Goal: Information Seeking & Learning: Learn about a topic

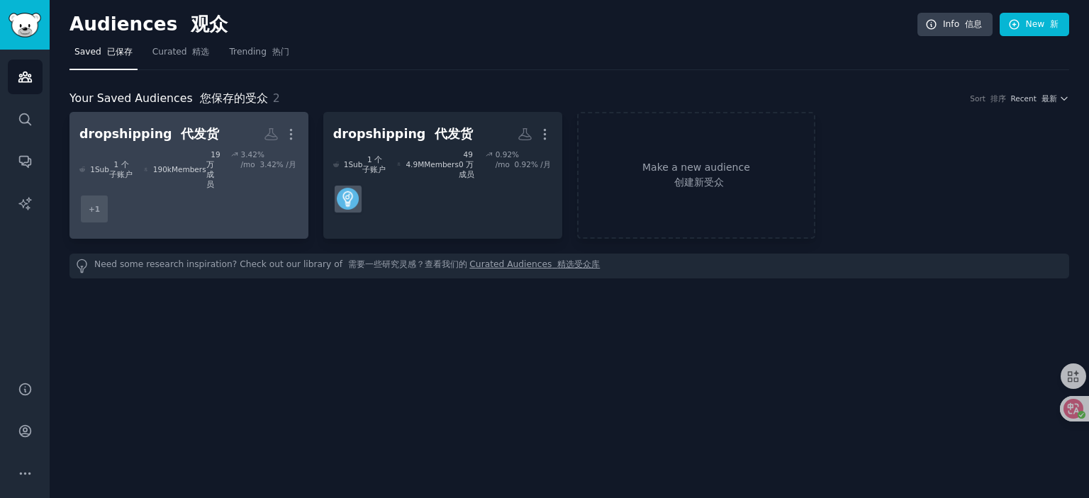
click at [169, 201] on dd "+ 1" at bounding box center [188, 209] width 219 height 40
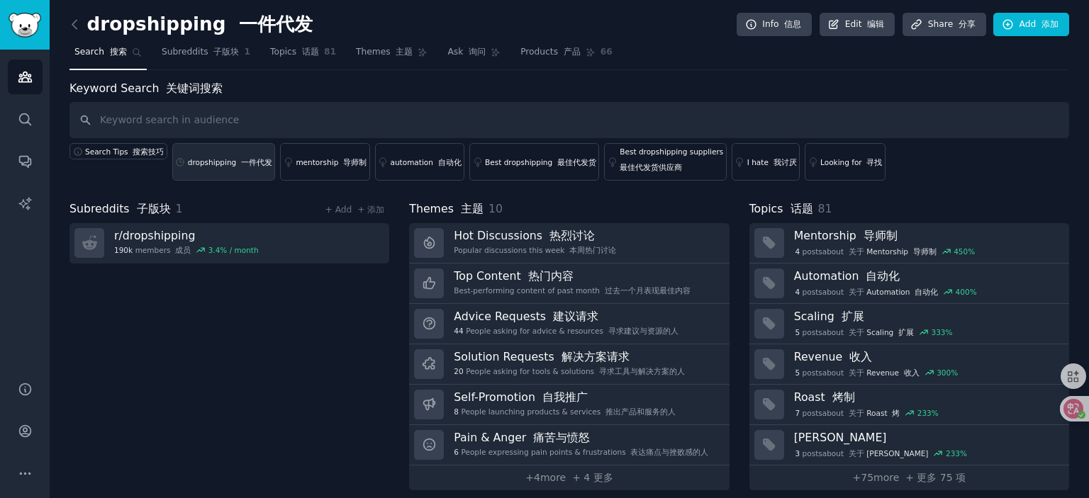
click at [227, 163] on div "dropshipping 一件代发" at bounding box center [230, 162] width 84 height 10
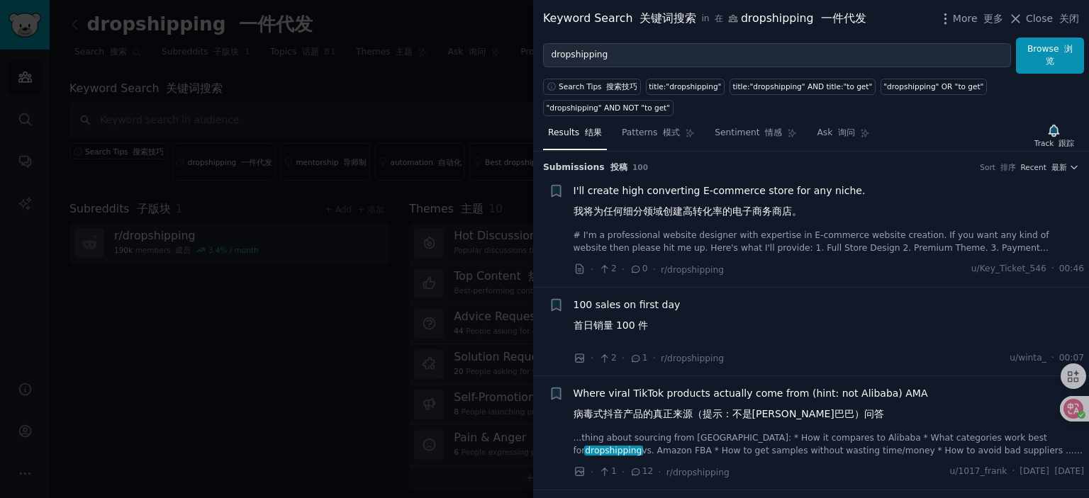
click at [737, 189] on span "I'll create high converting E-commerce store for any niche. 我将为任何细分领域创建高转化率的电子商…" at bounding box center [720, 204] width 292 height 41
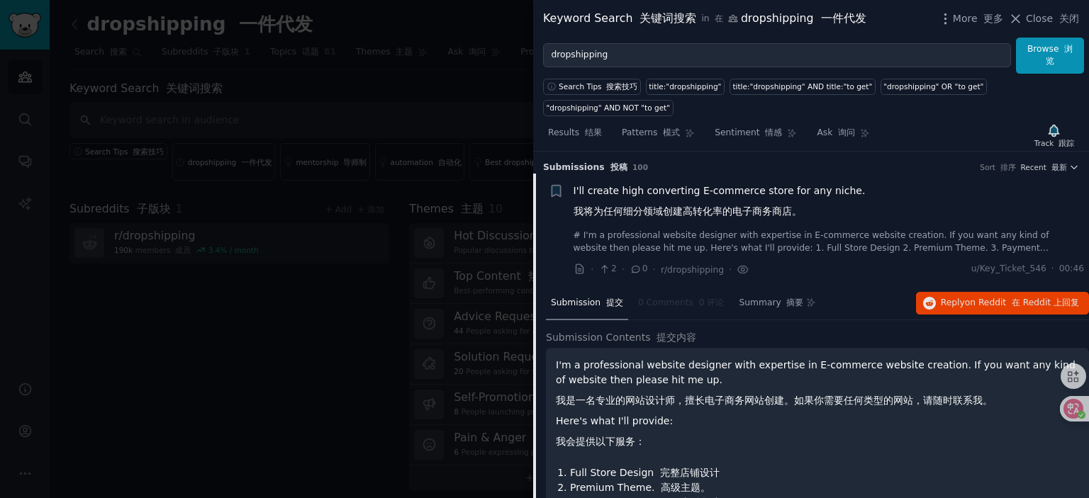
click at [678, 195] on span "I'll create high converting E-commerce store for any niche. 我将为任何细分领域创建高转化率的电子商…" at bounding box center [720, 204] width 292 height 41
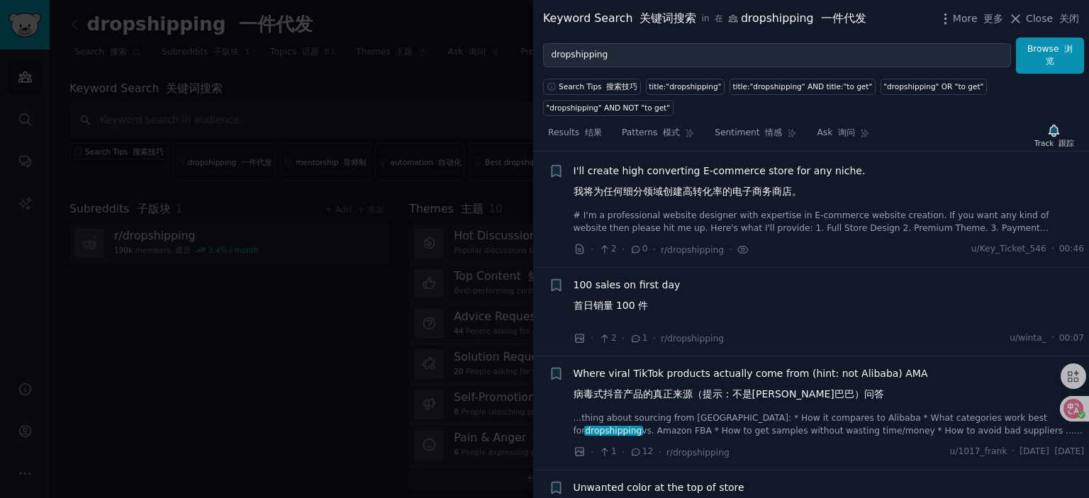
scroll to position [22, 0]
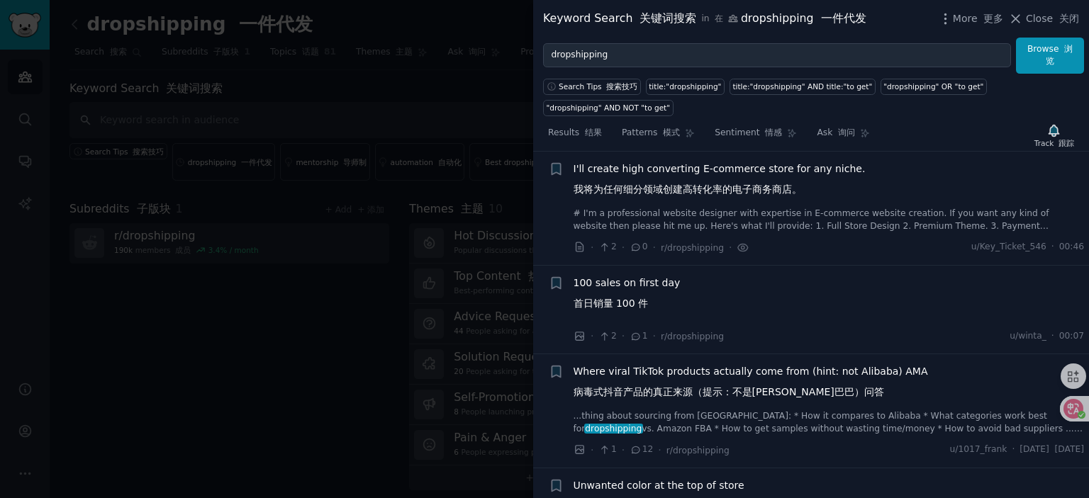
click at [622, 276] on span "100 sales on first day 首日销量 100 件" at bounding box center [627, 296] width 107 height 41
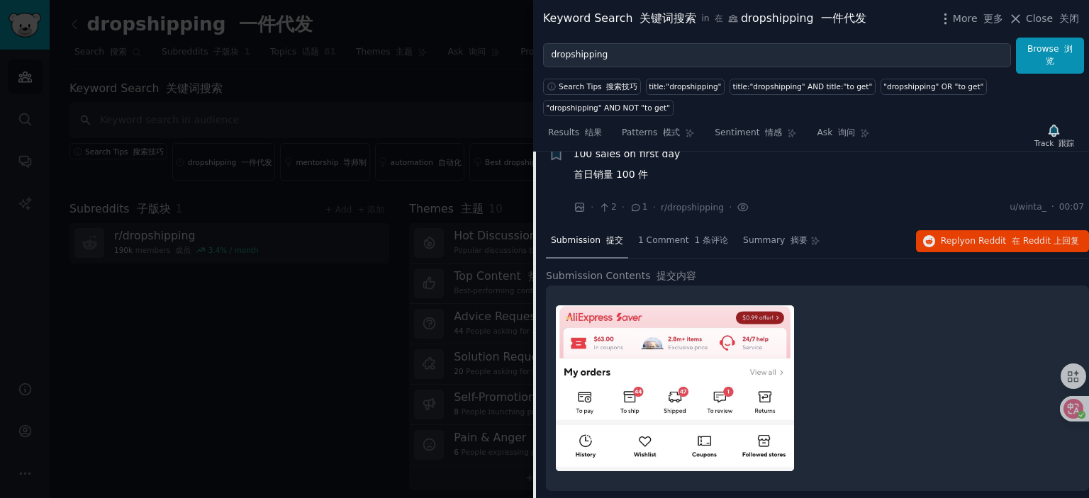
scroll to position [136, 0]
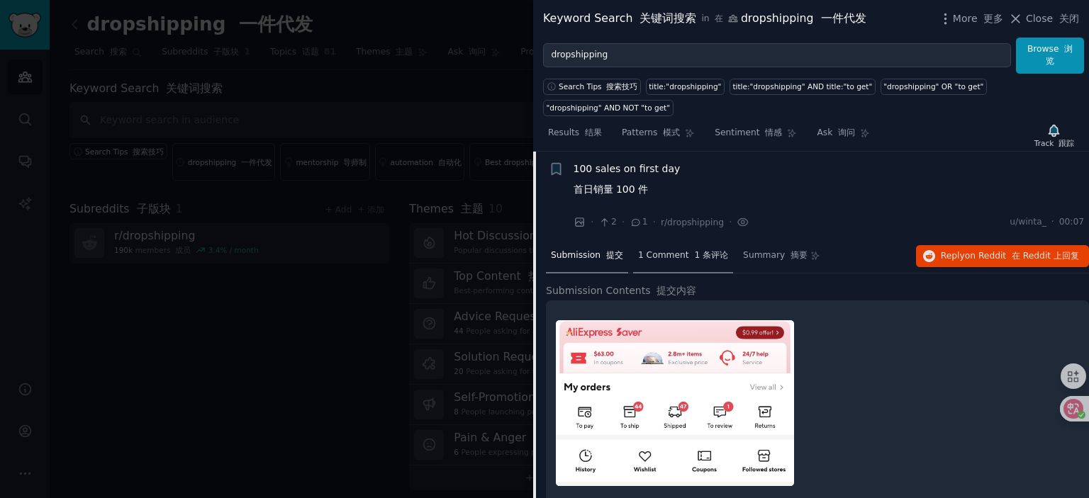
click at [689, 259] on font at bounding box center [692, 255] width 6 height 10
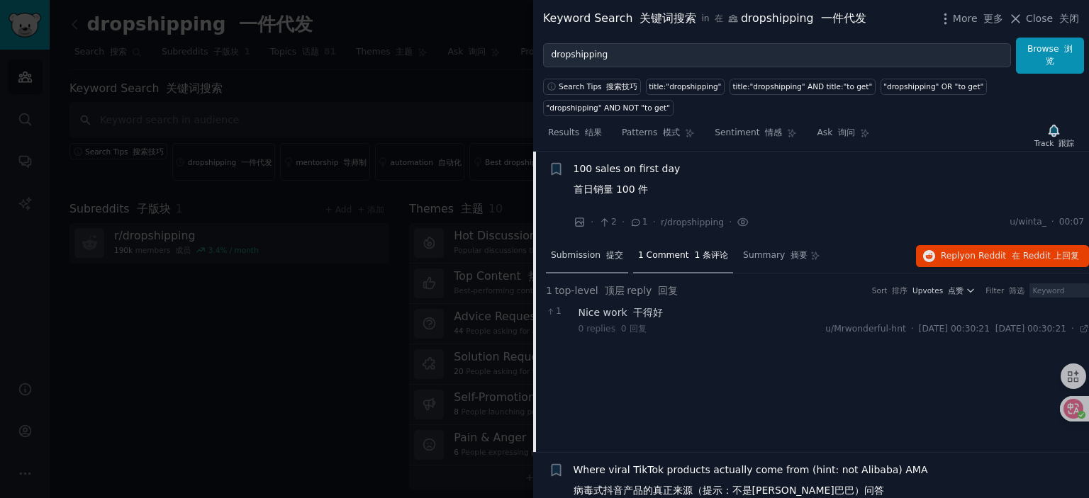
click at [594, 257] on span "Submission 提交" at bounding box center [587, 256] width 72 height 13
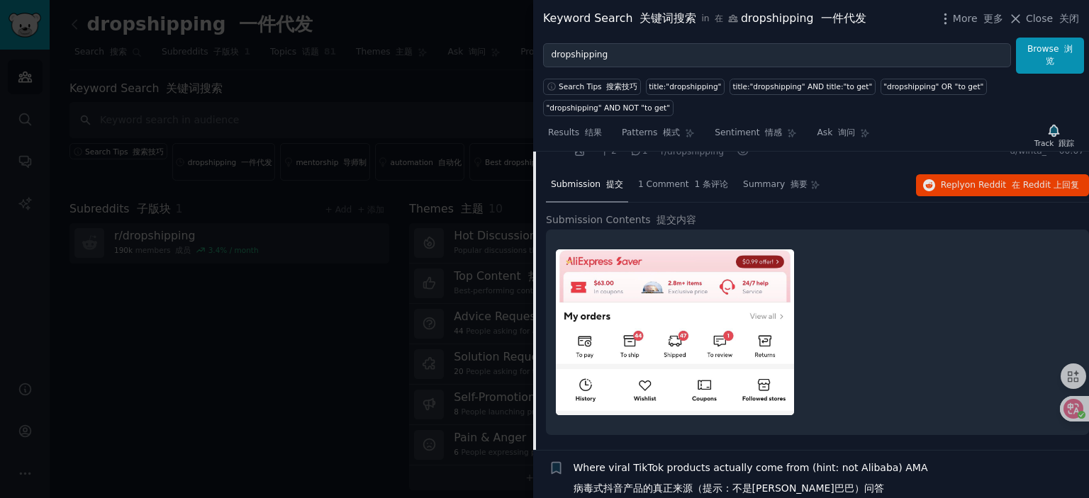
scroll to position [65, 0]
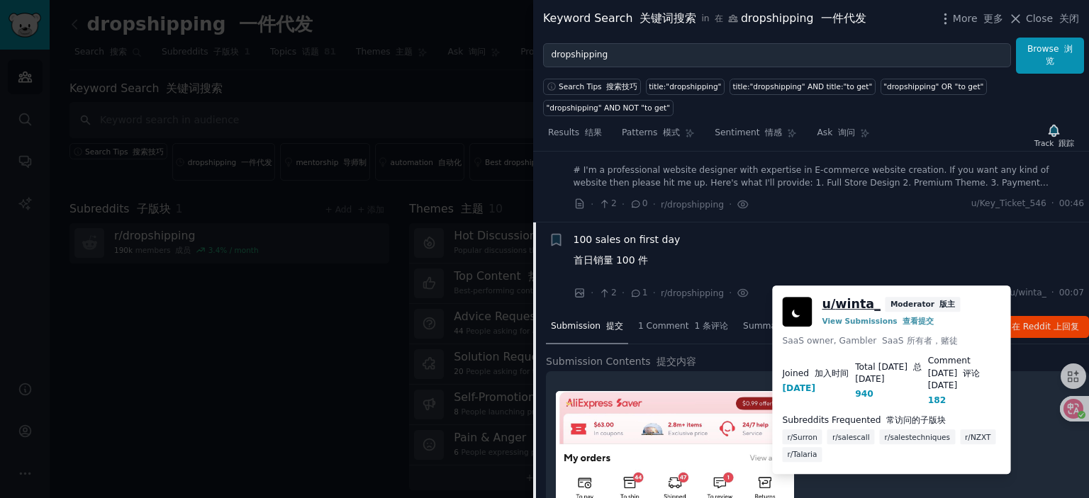
click at [848, 311] on link "u/ winta_" at bounding box center [851, 305] width 58 height 18
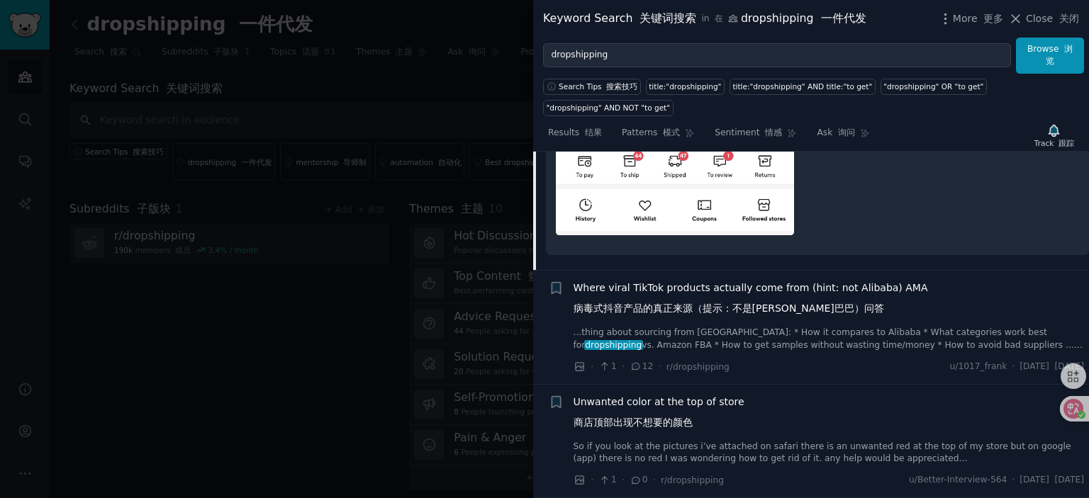
scroll to position [420, 0]
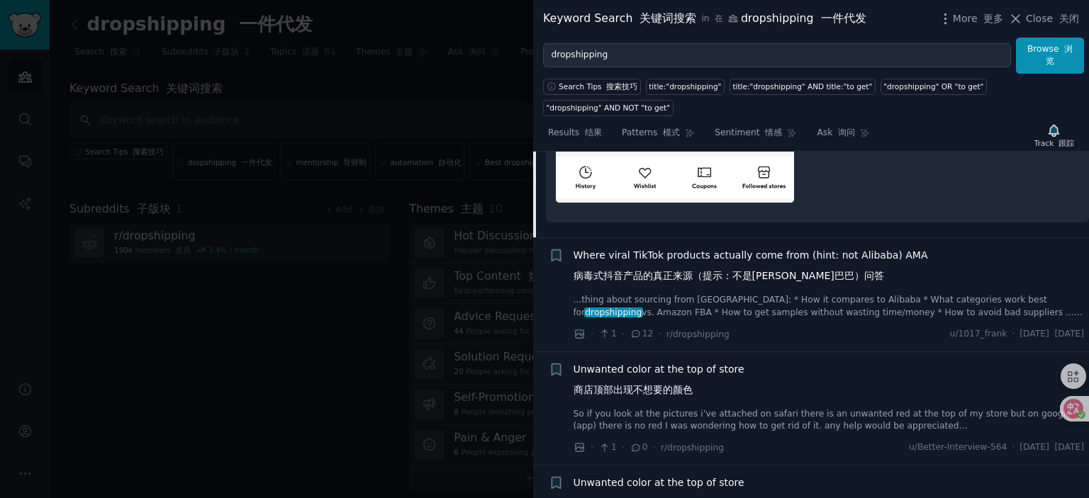
click at [677, 257] on span "Where viral TikTok products actually come from (hint: not Alibaba) AMA 病毒式抖音产品的…" at bounding box center [751, 268] width 354 height 41
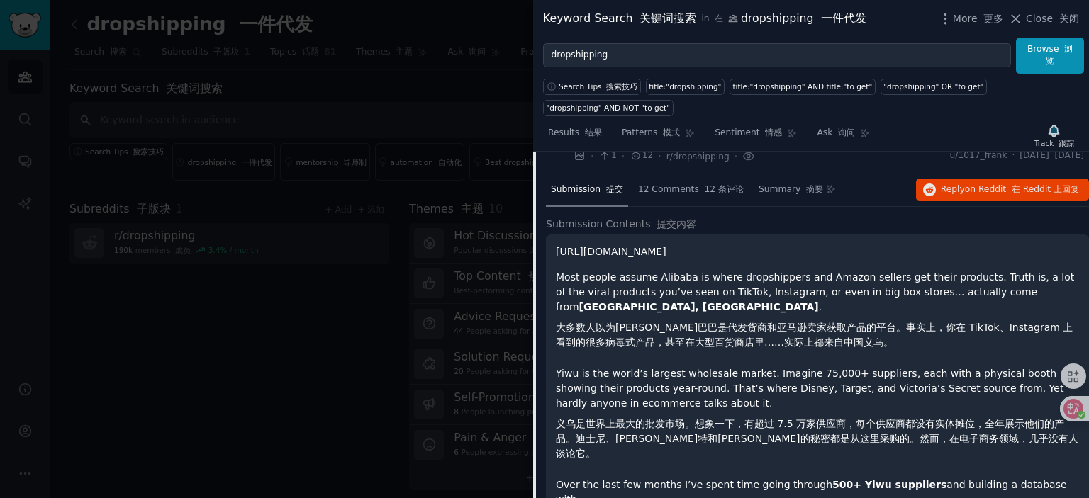
scroll to position [295, 0]
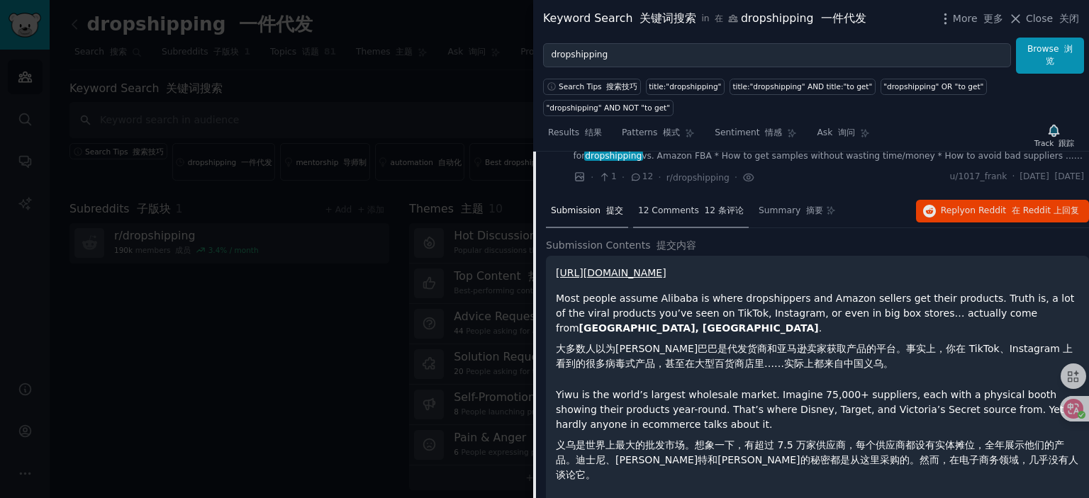
click at [668, 209] on span "12 Comments 12 条评论" at bounding box center [691, 211] width 106 height 13
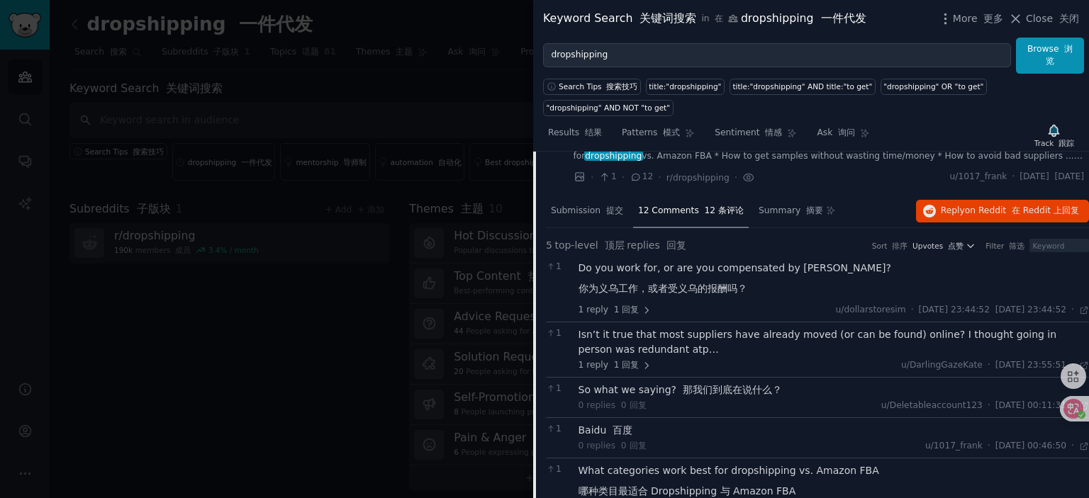
click at [697, 330] on div "Isn’t it true that most suppliers have already moved (or can be found) online? …" at bounding box center [833, 343] width 511 height 30
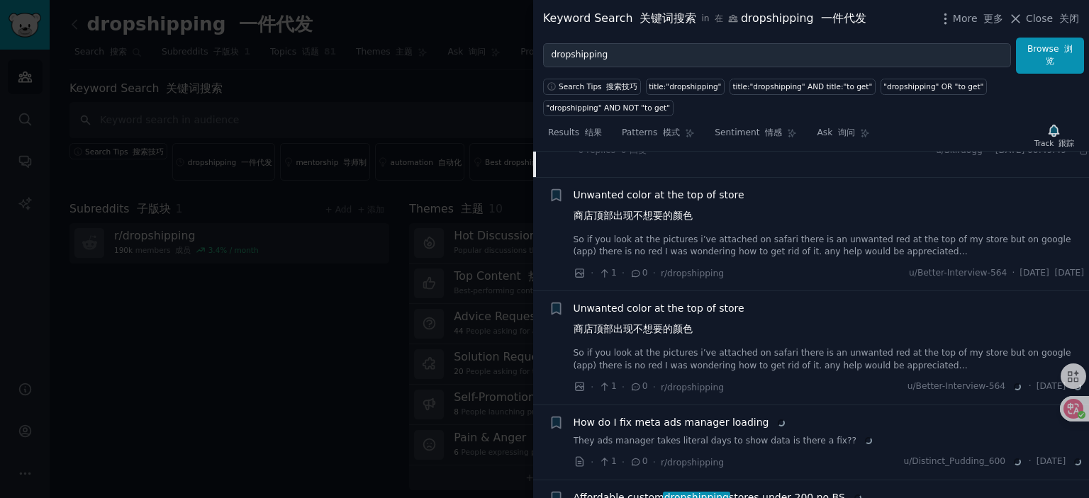
scroll to position [720, 0]
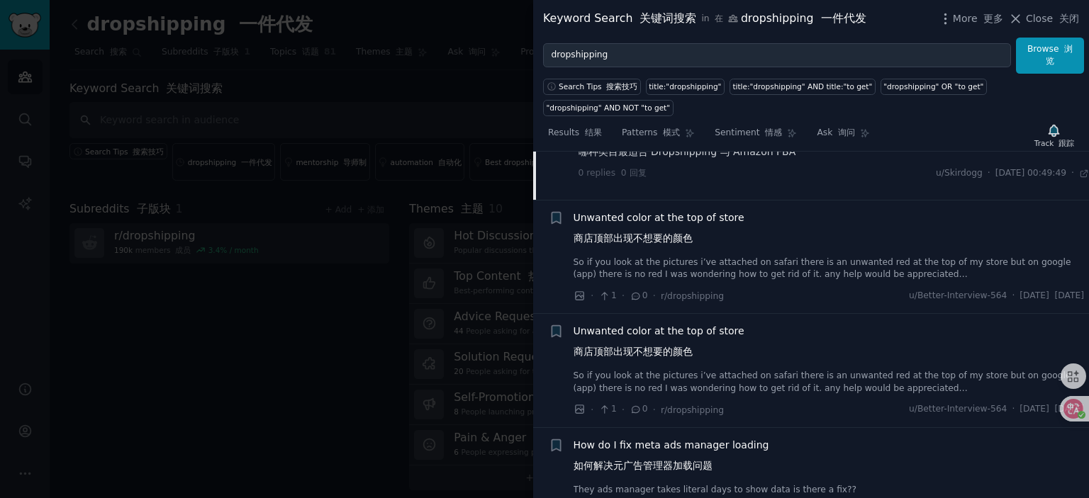
click at [644, 211] on span "Unwanted color at the top of store 商店顶部出现不想要的颜色" at bounding box center [659, 231] width 171 height 41
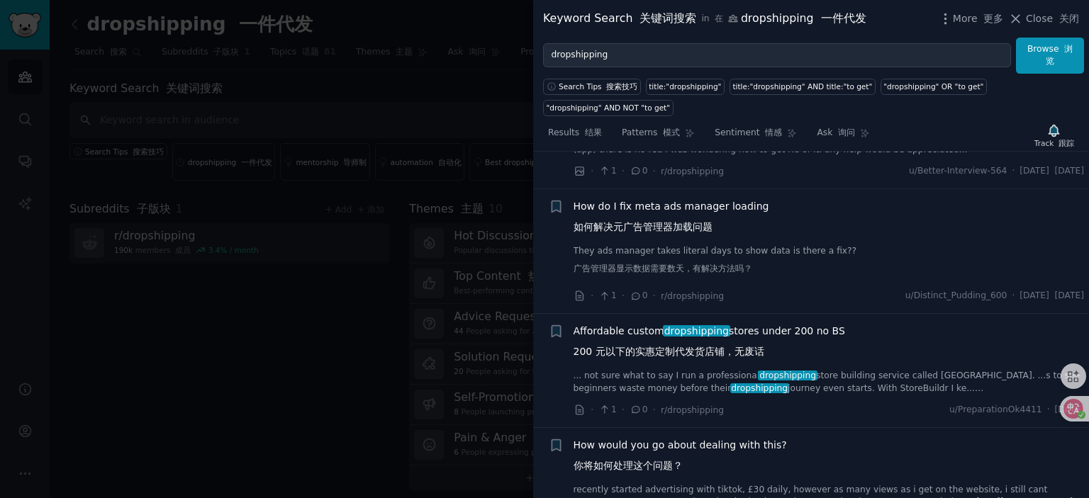
scroll to position [1260, 0]
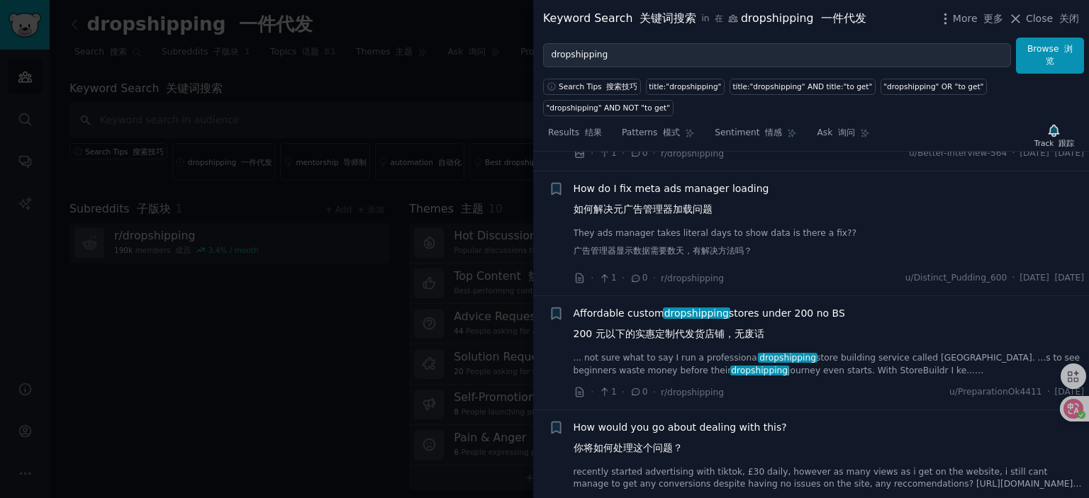
click at [634, 308] on span "Affordable custom dropshipping stores under 200 no BS 200 元以下的实惠定制代发货店铺，无废话" at bounding box center [710, 326] width 272 height 41
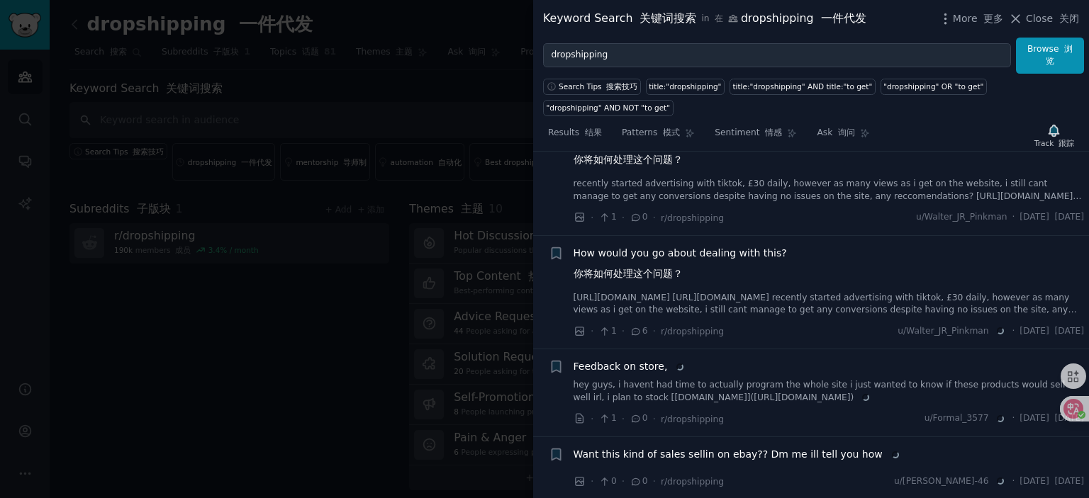
scroll to position [1258, 0]
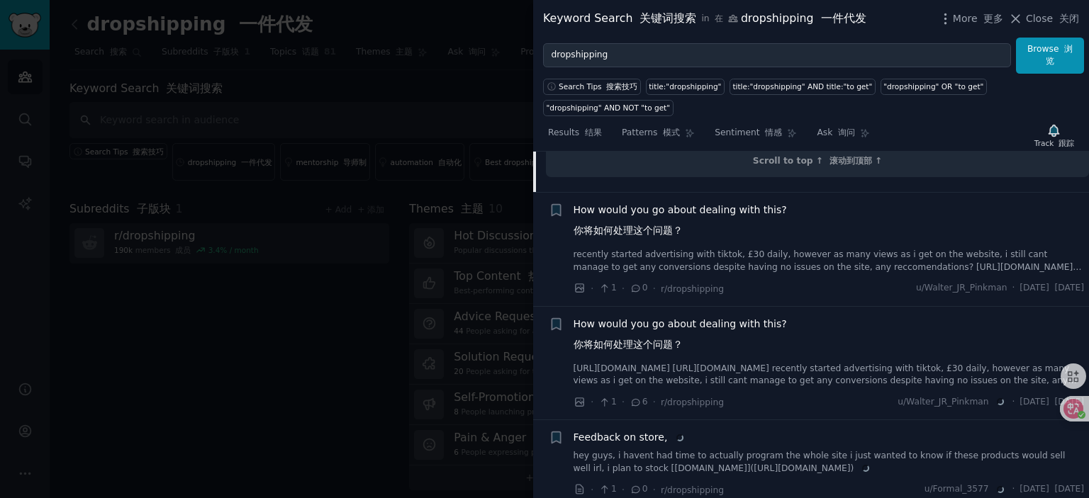
click at [673, 208] on span "How would you go about dealing with this? 你将如何处理这个问题？" at bounding box center [680, 223] width 213 height 41
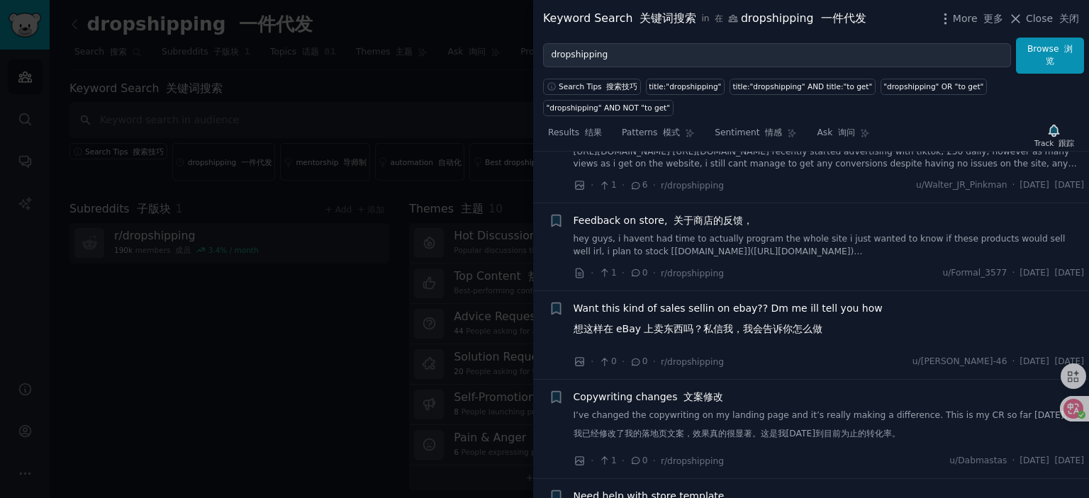
scroll to position [1229, 0]
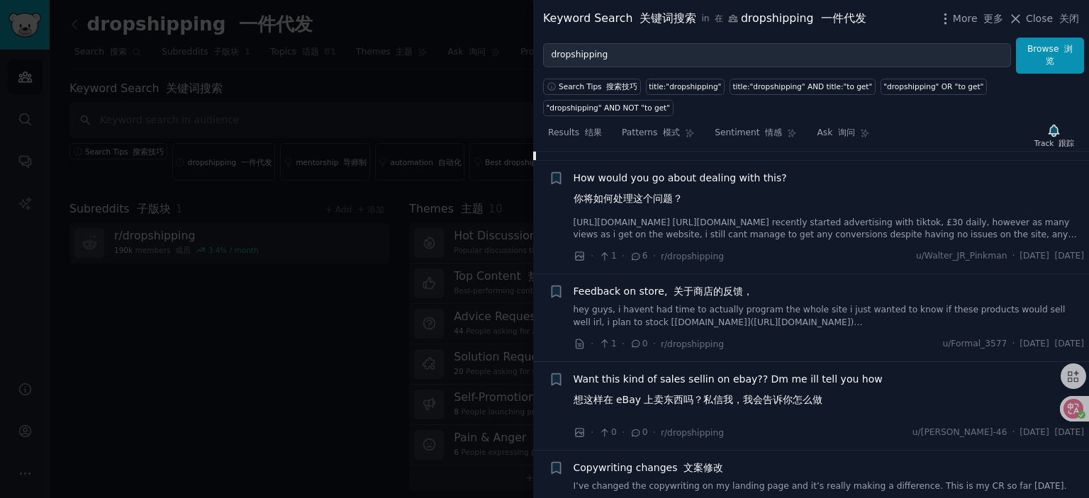
click at [639, 299] on span "Feedback on store, 关于商店的反馈，" at bounding box center [664, 291] width 180 height 15
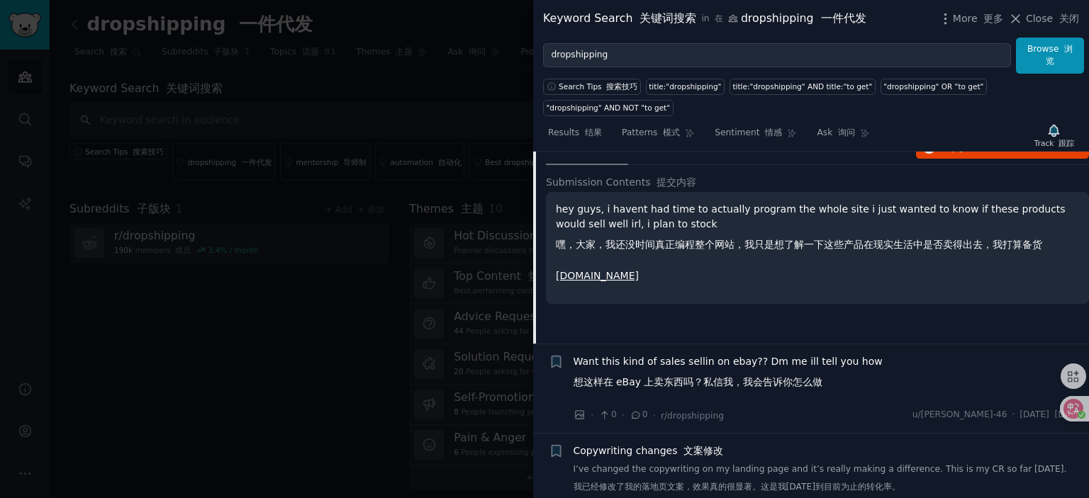
scroll to position [1244, 0]
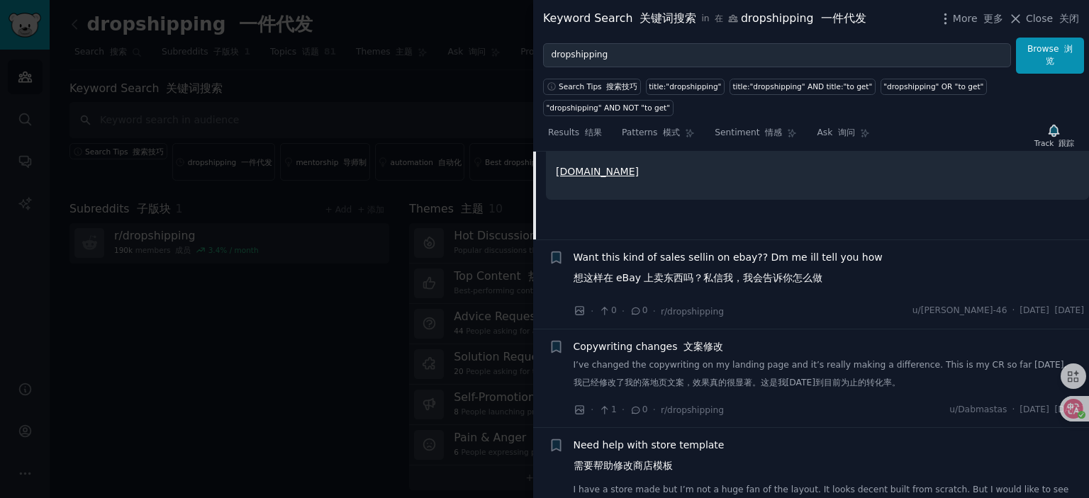
click at [689, 255] on span "Want this kind of sales sellin on ebay?? Dm me ill tell you how 想这样在 eBay 上卖东西吗…" at bounding box center [728, 270] width 309 height 41
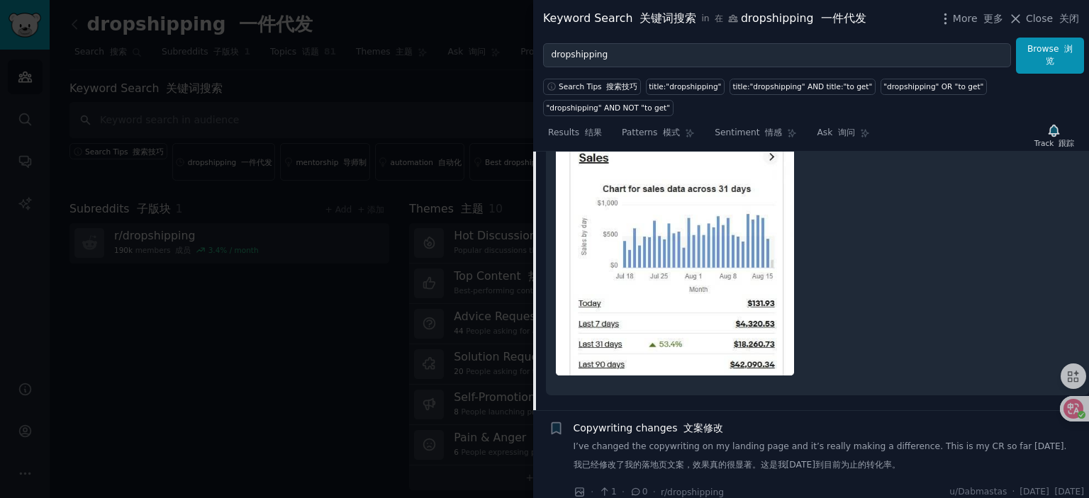
scroll to position [1402, 0]
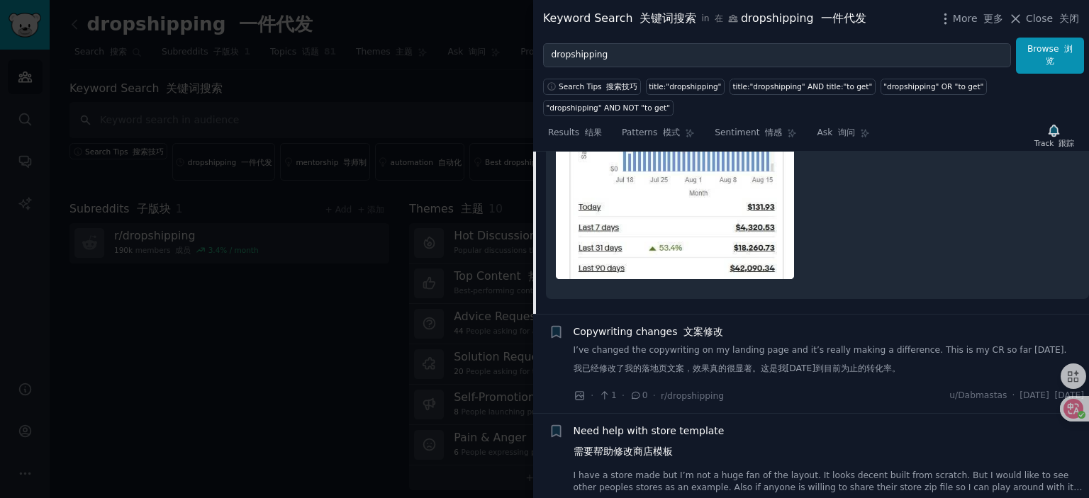
click at [637, 333] on span "Copywriting changes 文案修改" at bounding box center [649, 332] width 150 height 15
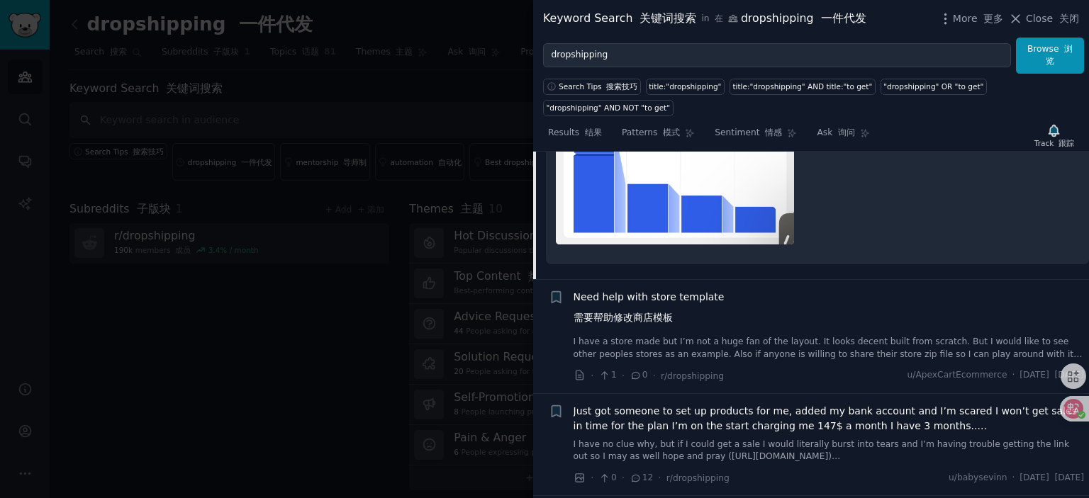
scroll to position [1775, 0]
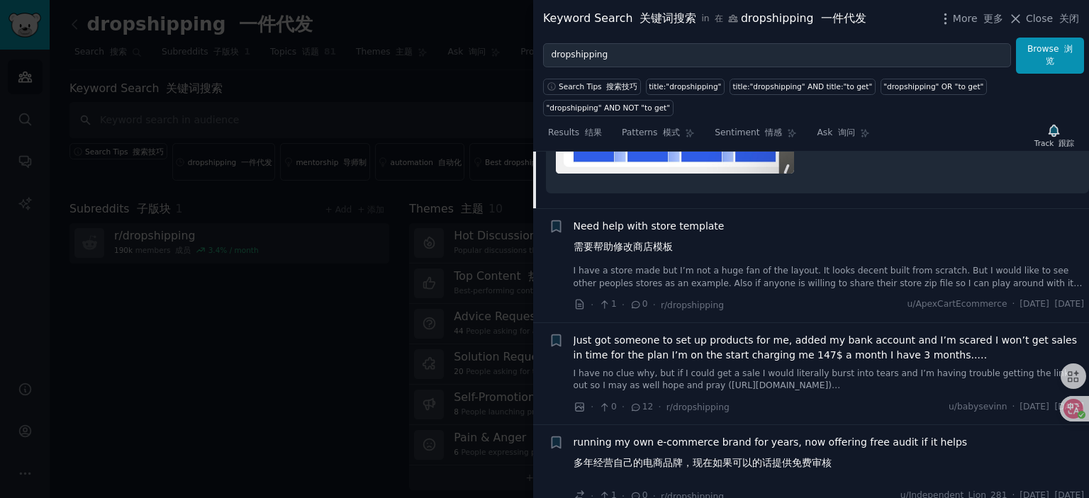
click at [715, 338] on span "Just got someone to set up products for me, added my bank account and I’m scare…" at bounding box center [829, 348] width 511 height 30
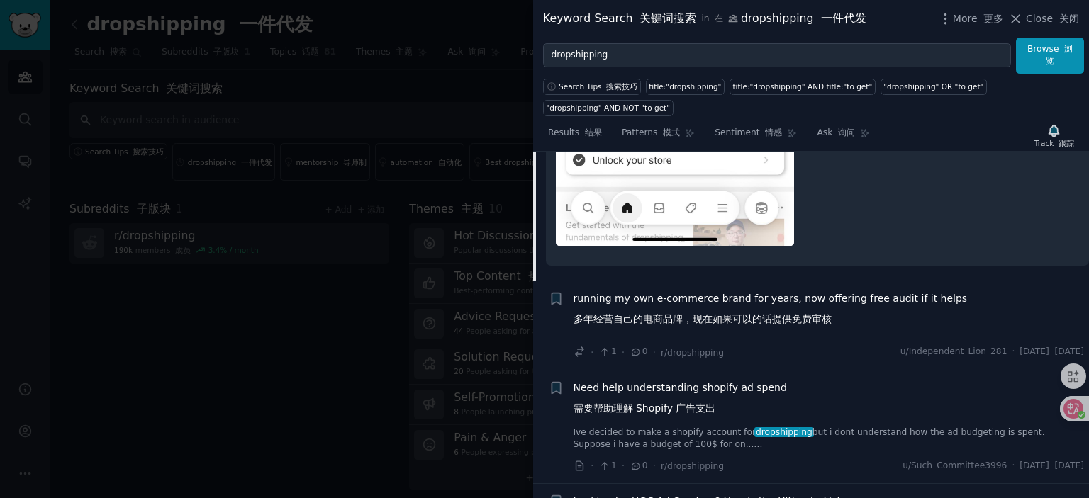
scroll to position [2129, 0]
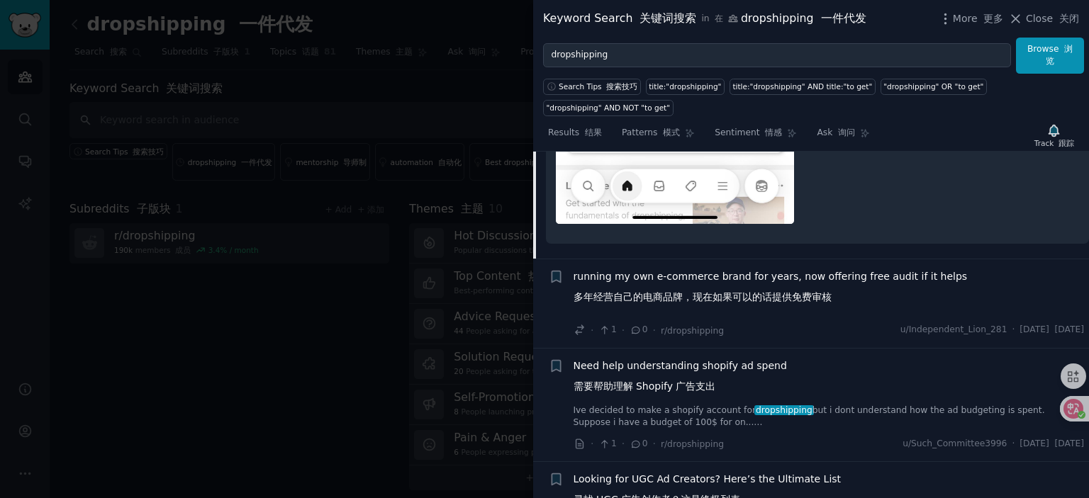
click at [738, 278] on span "running my own e-commerce brand for years, now offering free audit if it helps …" at bounding box center [771, 289] width 394 height 41
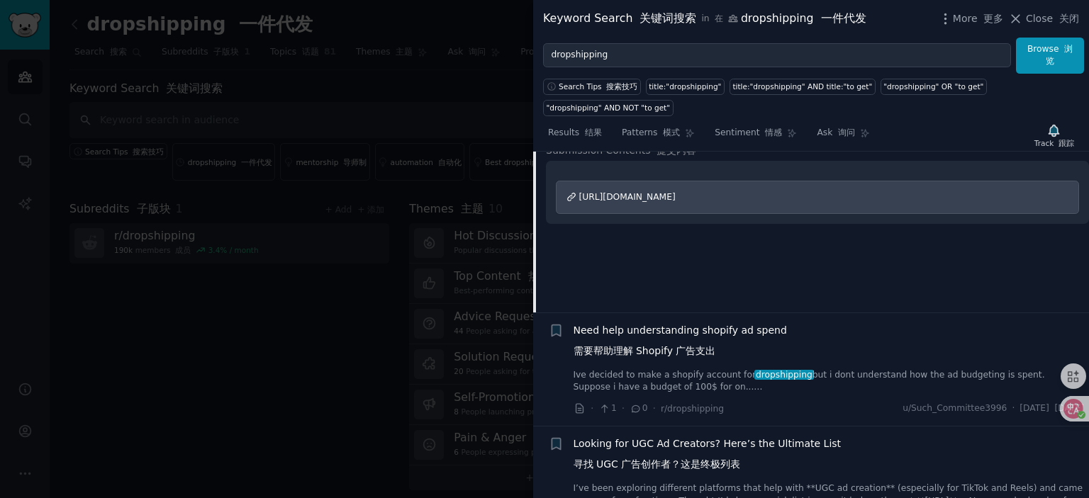
scroll to position [1735, 0]
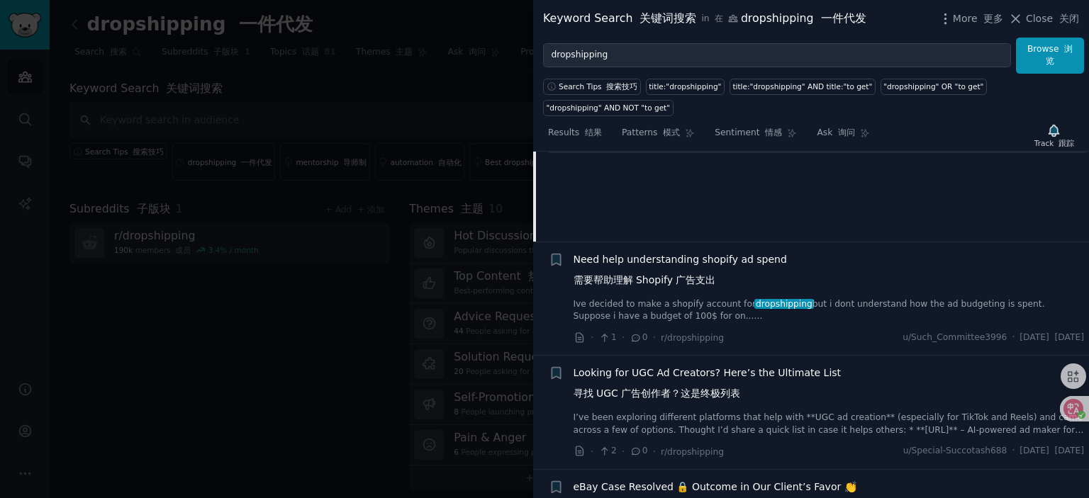
click at [656, 260] on span "Need help understanding shopify ad spend 需要帮助理解 Shopify 广告支出" at bounding box center [680, 272] width 213 height 41
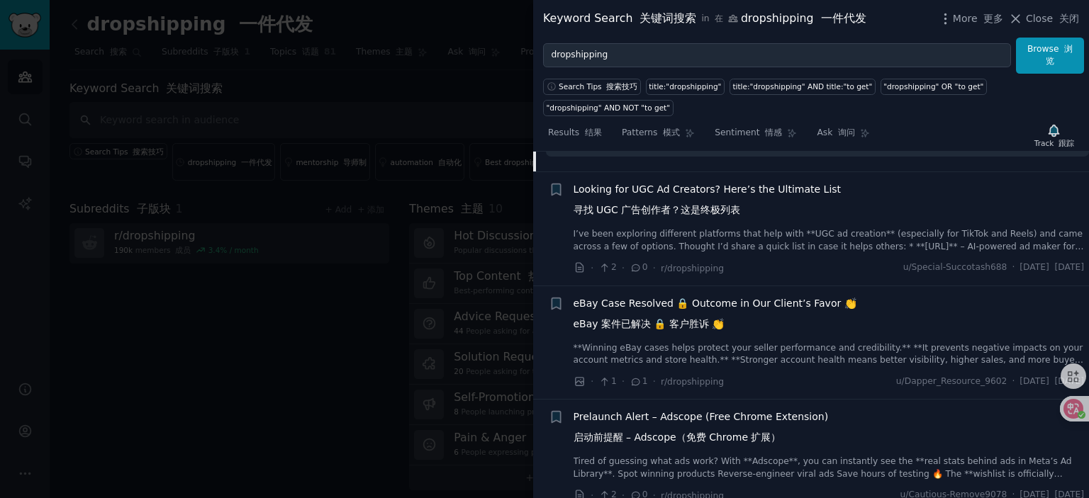
scroll to position [2036, 0]
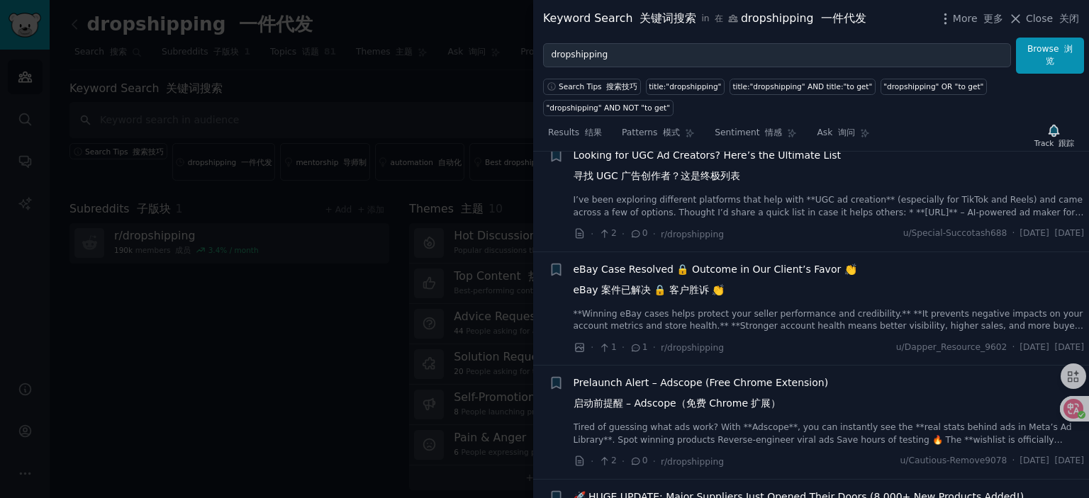
click at [706, 268] on span "eBay Case Resolved 🔒 Outcome in Our Client’s Favor 👏 eBay 案件已解决 🔒 客户胜诉 👏" at bounding box center [715, 282] width 283 height 41
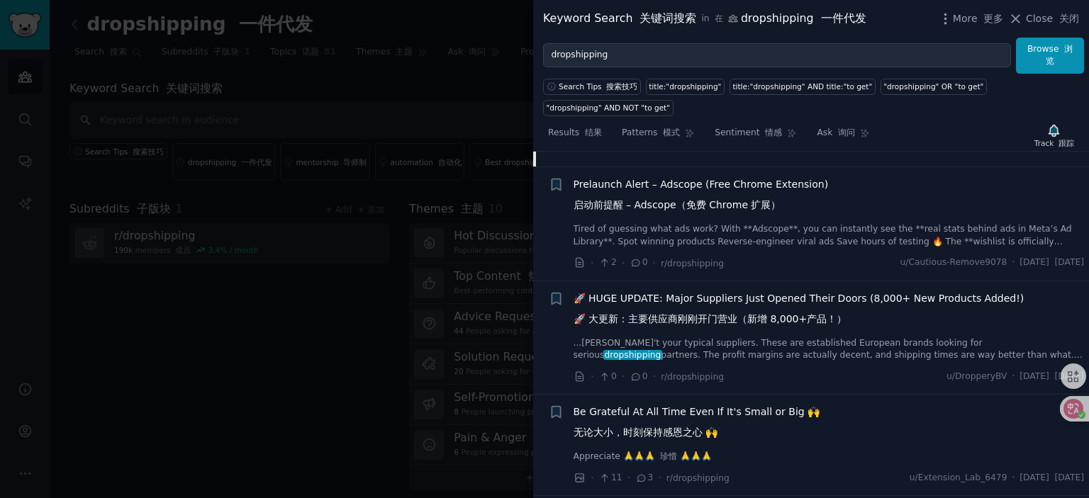
scroll to position [2334, 0]
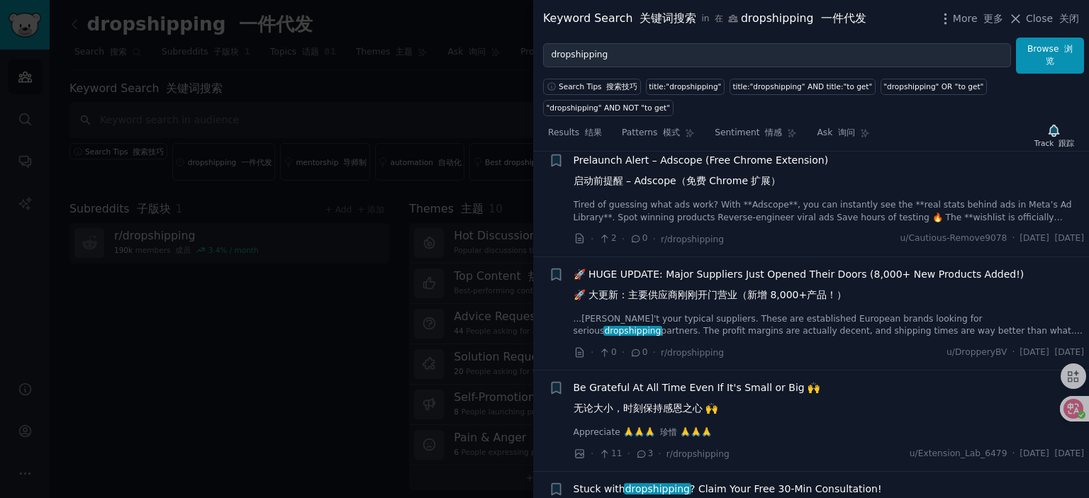
click at [720, 267] on span "🚀 HUGE UPDATE: Major Suppliers Just Opened Their Doors (8,000+ New Products Add…" at bounding box center [799, 287] width 451 height 41
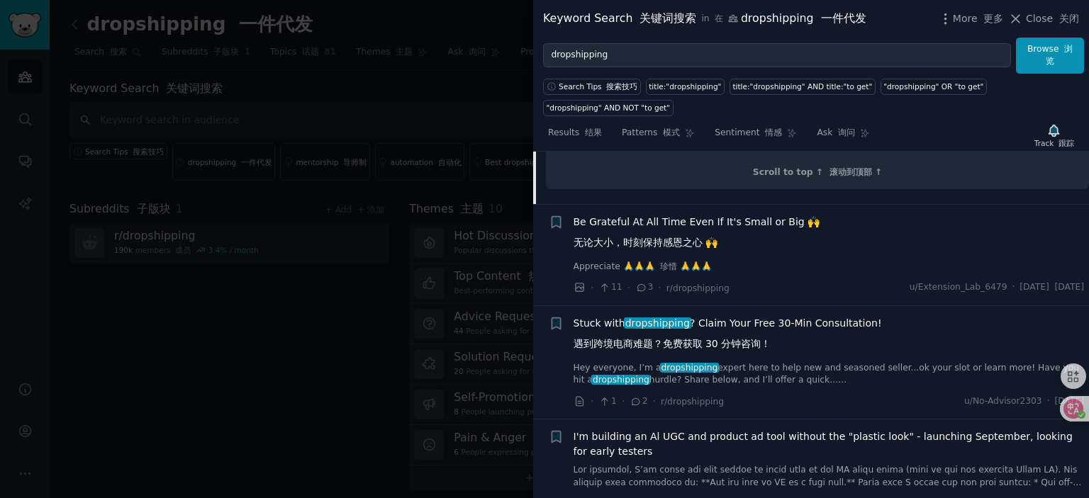
scroll to position [3129, 0]
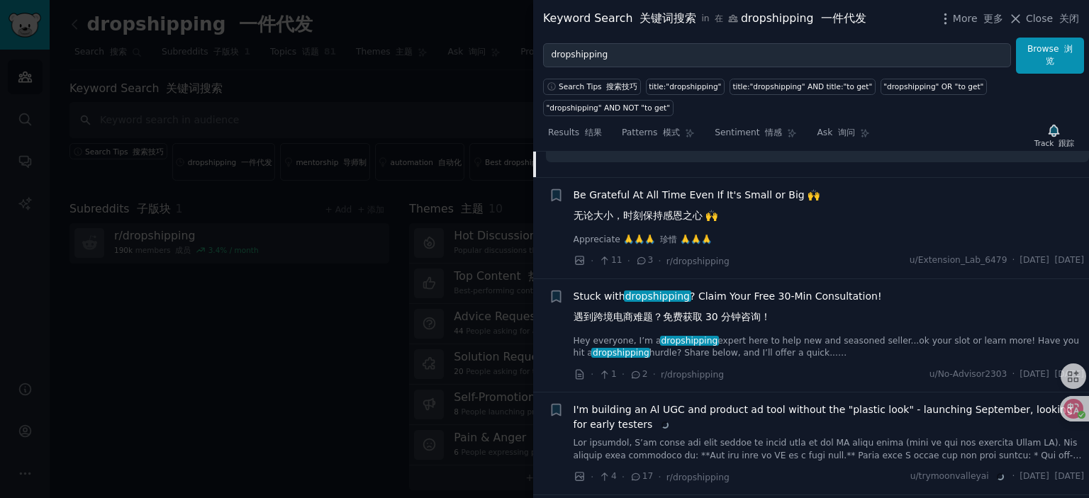
click at [664, 222] on span "Be Grateful At All Time Even If It's Small or Big 🙌 无论大小，时刻保持感恩之心 🙌" at bounding box center [697, 208] width 247 height 41
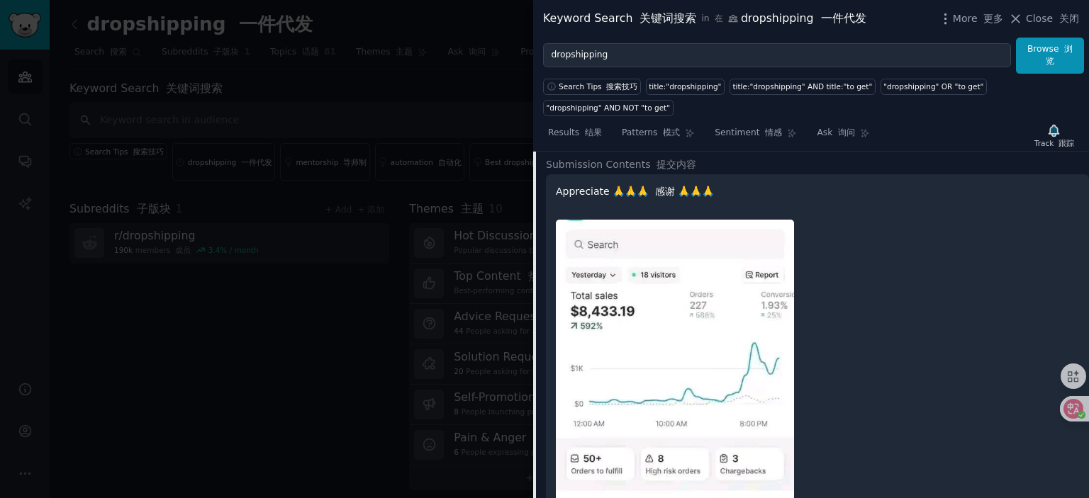
scroll to position [2250, 0]
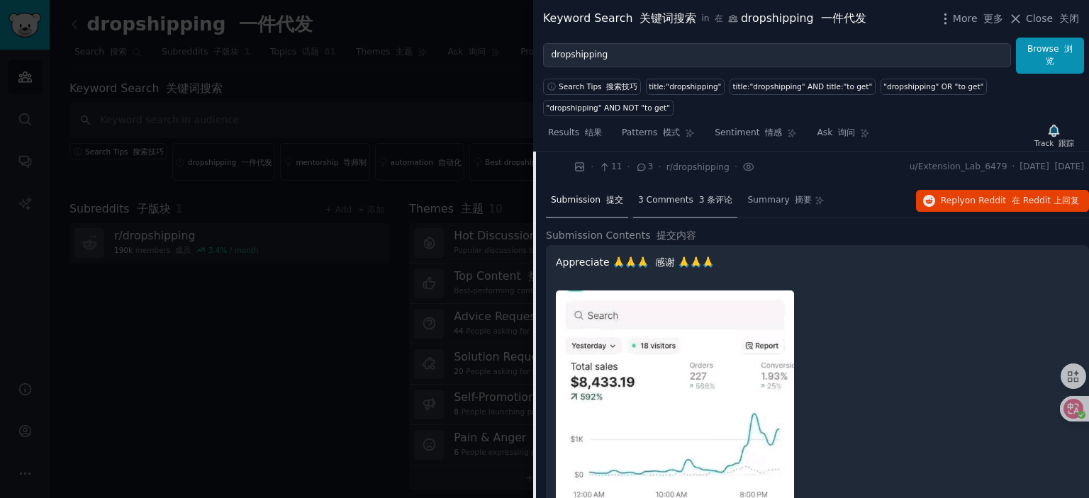
click at [676, 201] on span "3 Comments 3 条评论" at bounding box center [685, 200] width 95 height 13
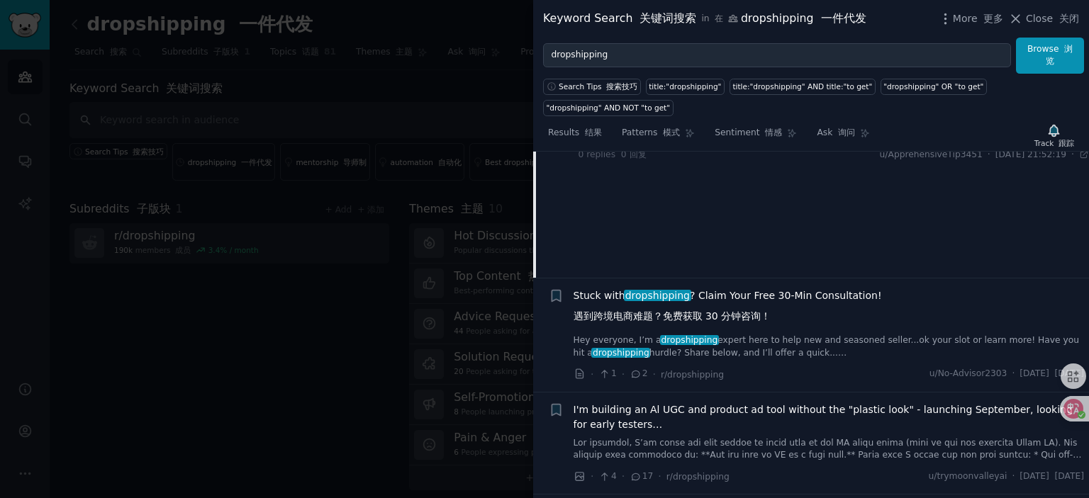
scroll to position [2463, 0]
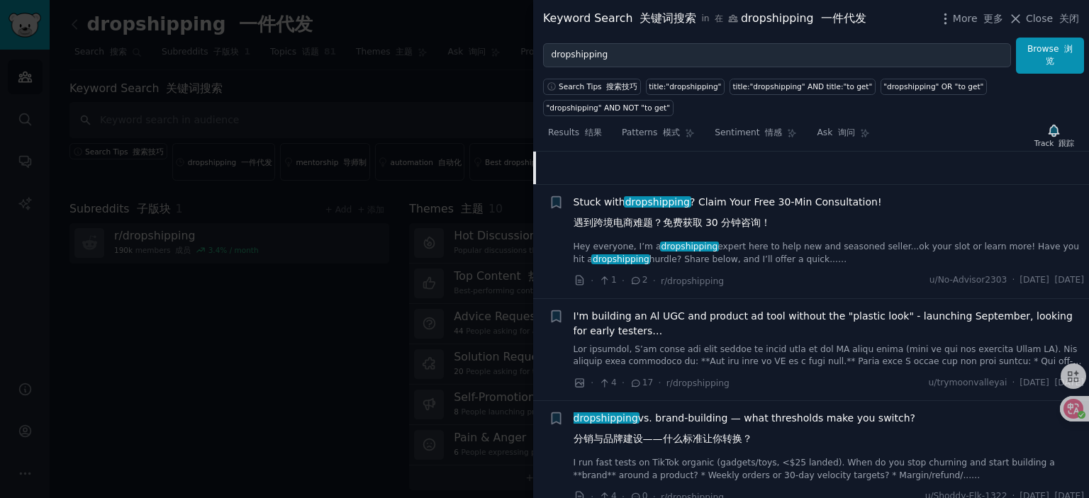
click at [732, 198] on span "Stuck with dropshipping ? Claim Your Free 30-Min Consultation! 遇到跨境电商难题？免费获取 30…" at bounding box center [728, 215] width 308 height 41
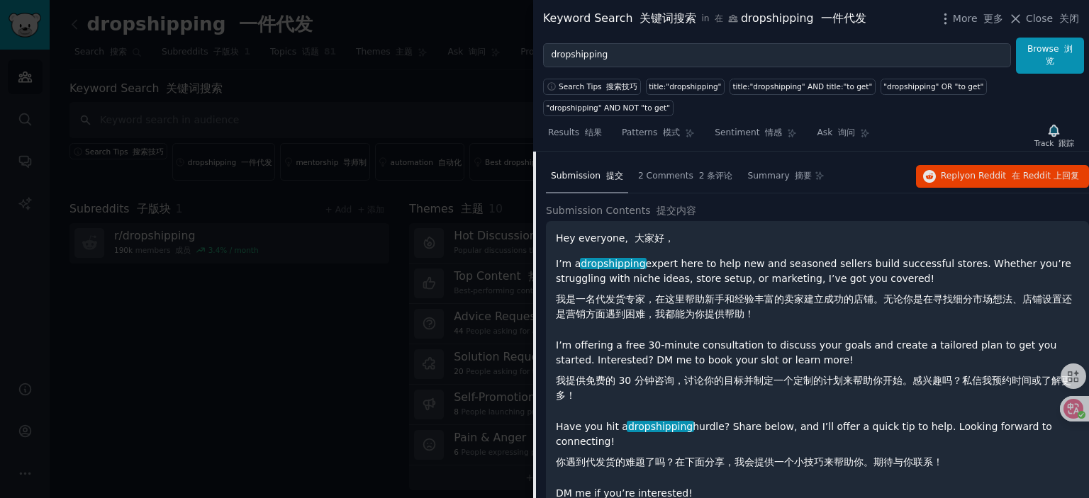
scroll to position [2281, 0]
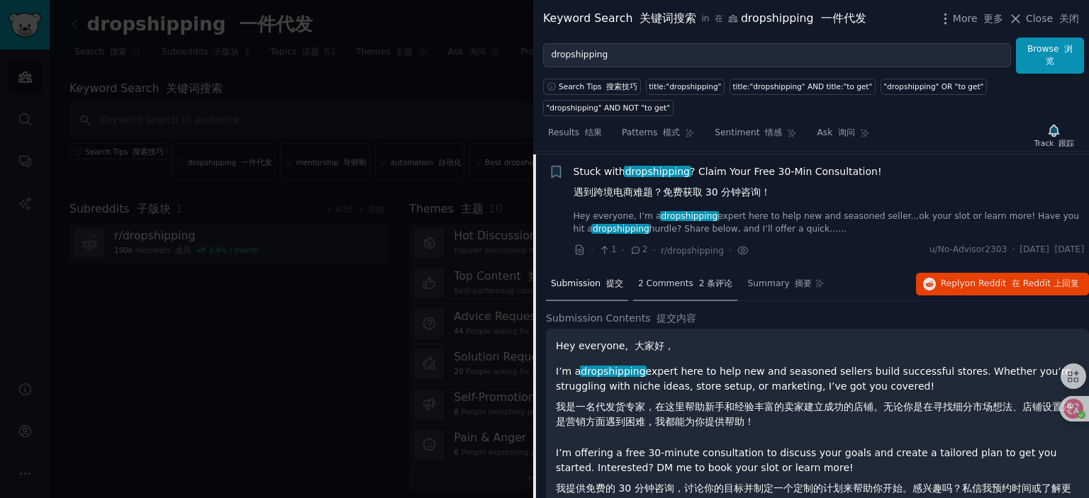
click at [680, 272] on div "2 Comments 2 条评论" at bounding box center [685, 285] width 105 height 34
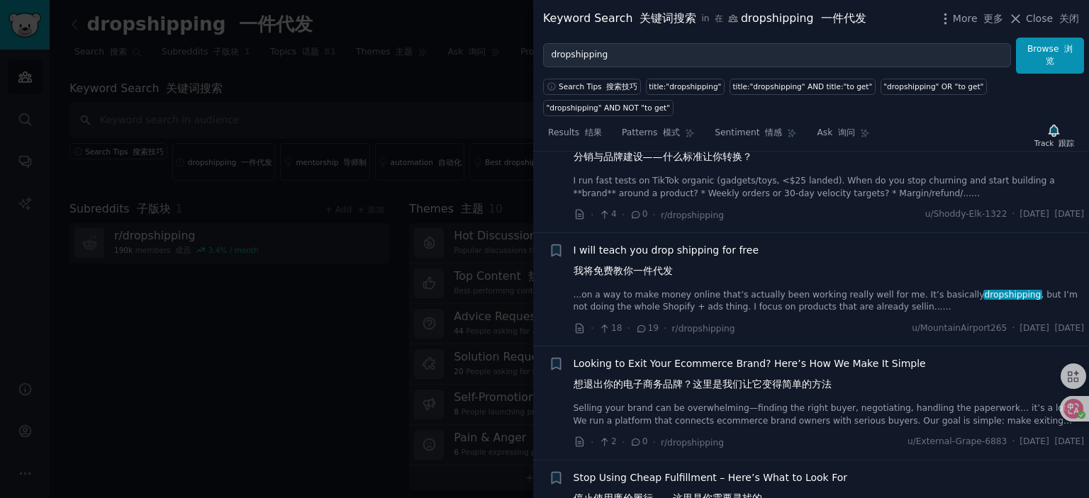
scroll to position [2706, 0]
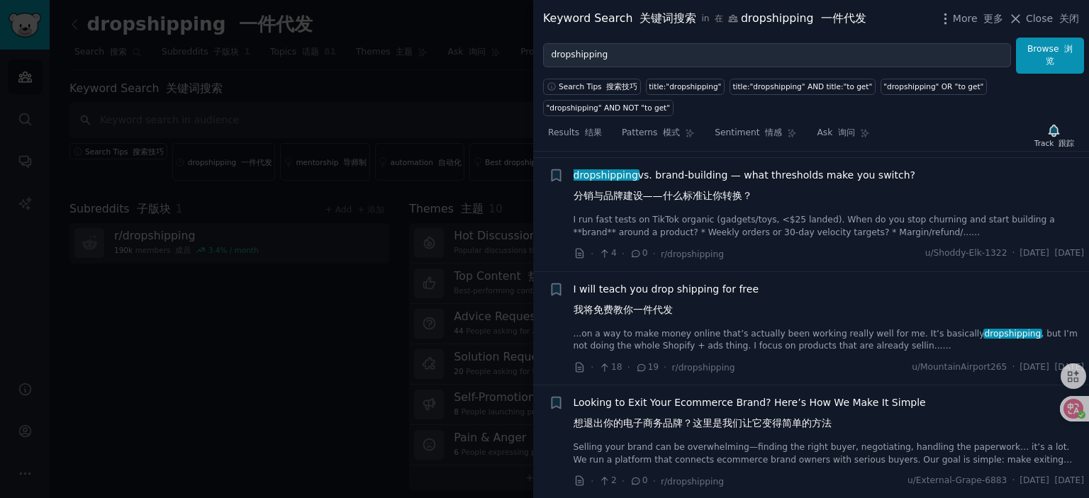
click at [657, 286] on span "I will teach you drop shipping for free 我将免费教你一件代发" at bounding box center [667, 302] width 186 height 41
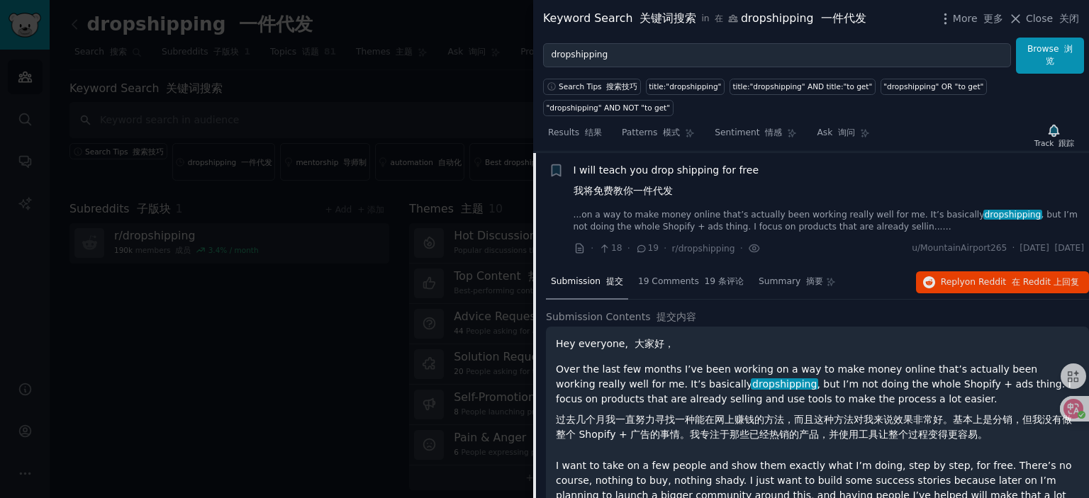
scroll to position [2610, 0]
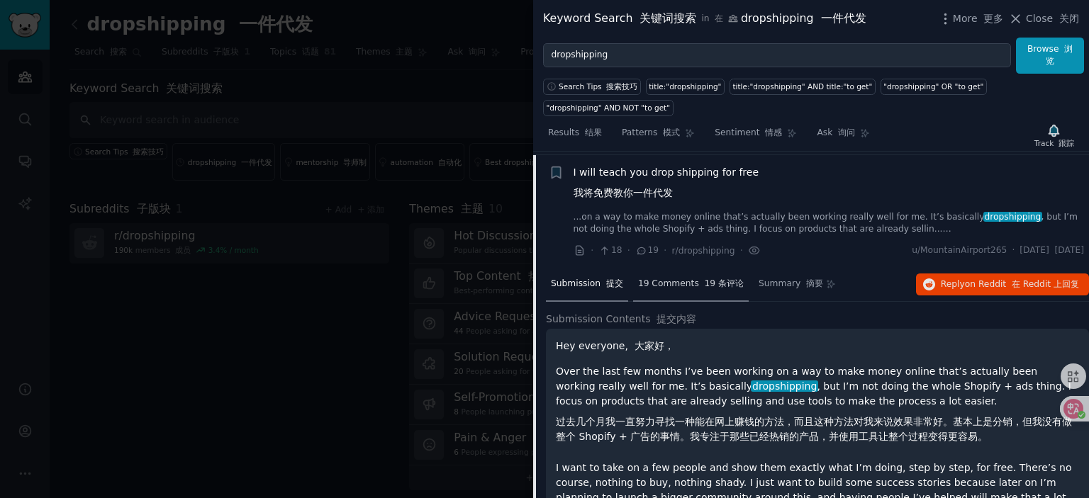
click at [673, 278] on span "19 Comments 19 条评论" at bounding box center [691, 284] width 106 height 13
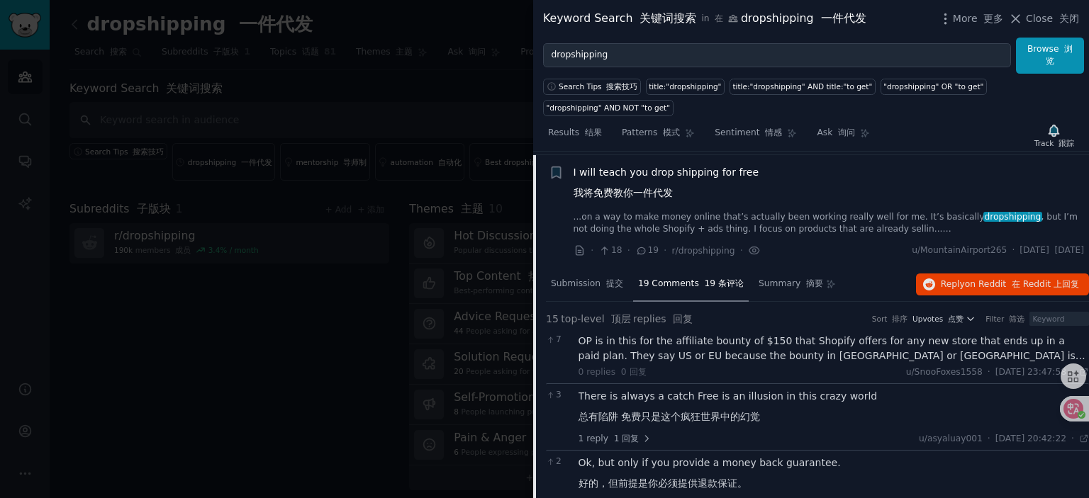
click at [717, 345] on div "OP is in this for the affiliate bounty of $150 that Shopify offers for any new …" at bounding box center [833, 349] width 511 height 30
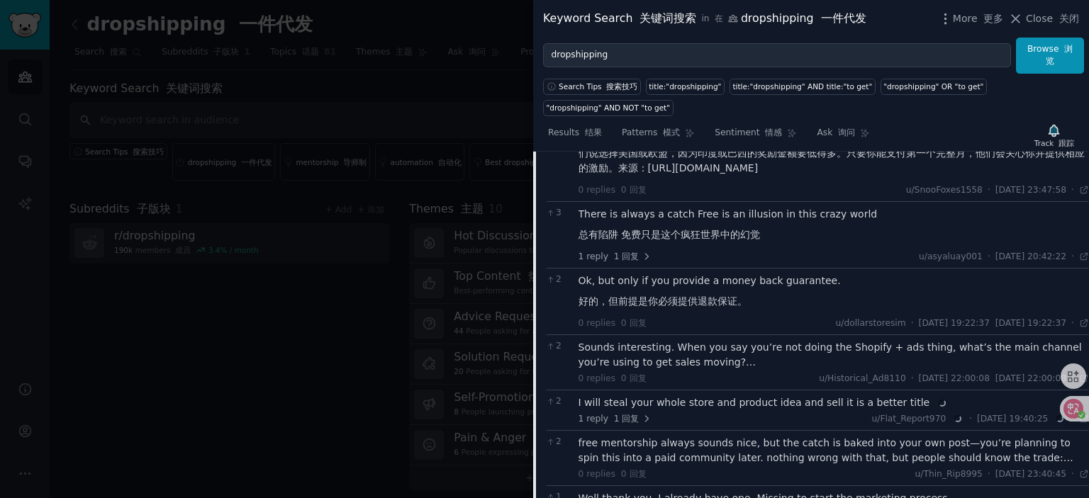
scroll to position [2894, 0]
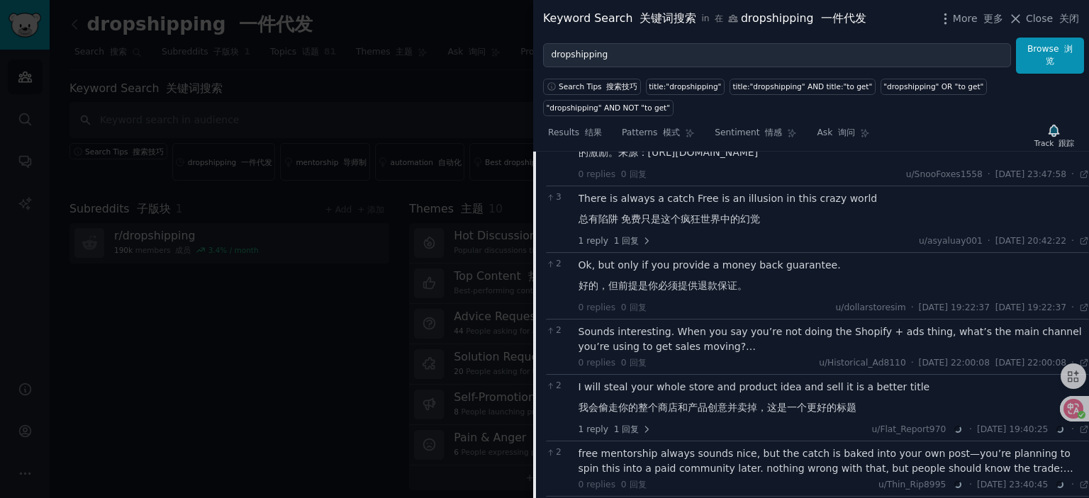
click at [723, 328] on div "Sounds interesting. When you say you’re not doing the Shopify + ads thing, what…" at bounding box center [833, 340] width 511 height 30
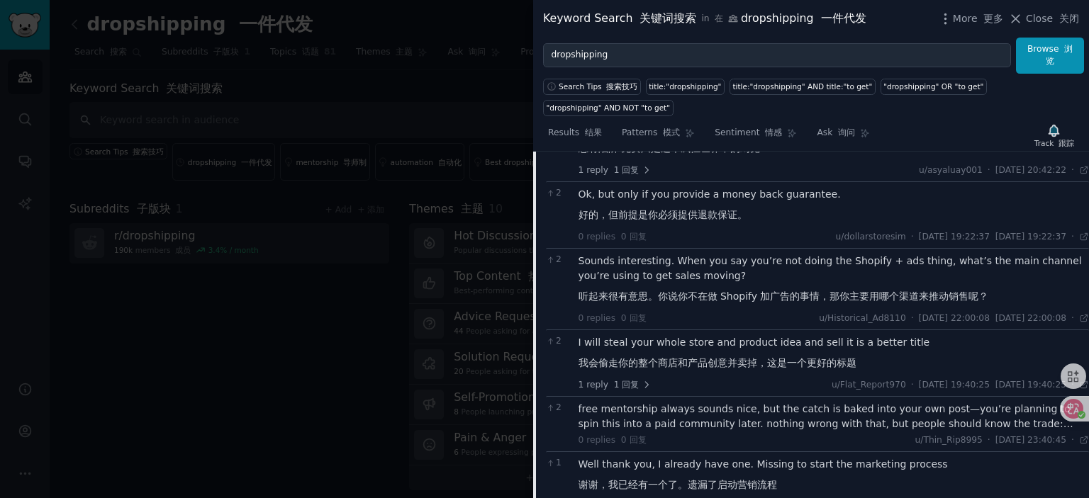
scroll to position [3036, 0]
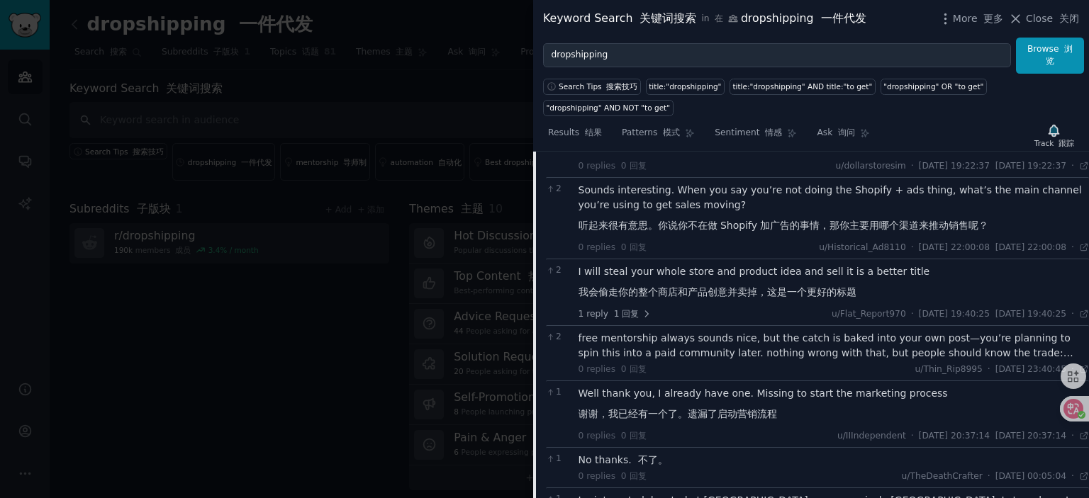
click at [708, 335] on div "free mentorship always sounds nice, but the catch is baked into your own post—y…" at bounding box center [833, 346] width 511 height 30
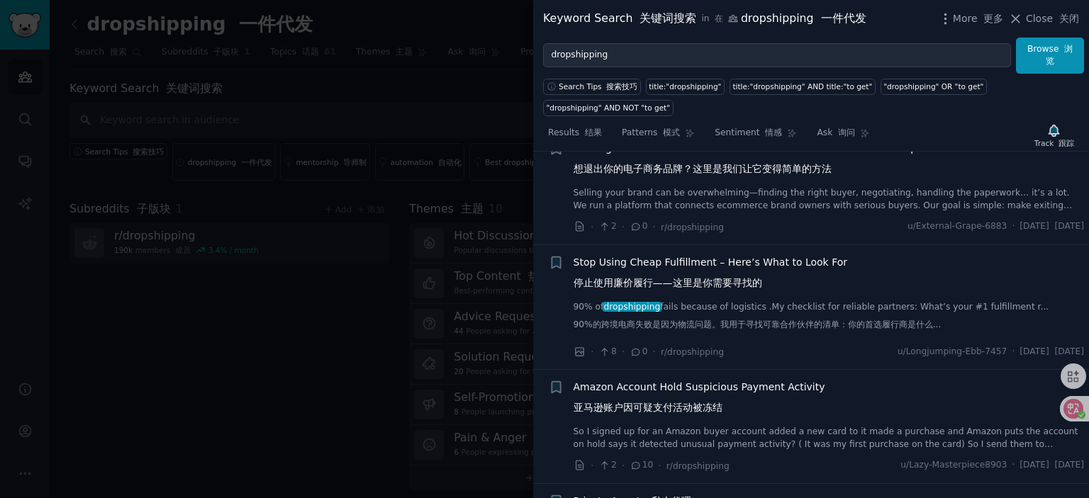
scroll to position [3957, 0]
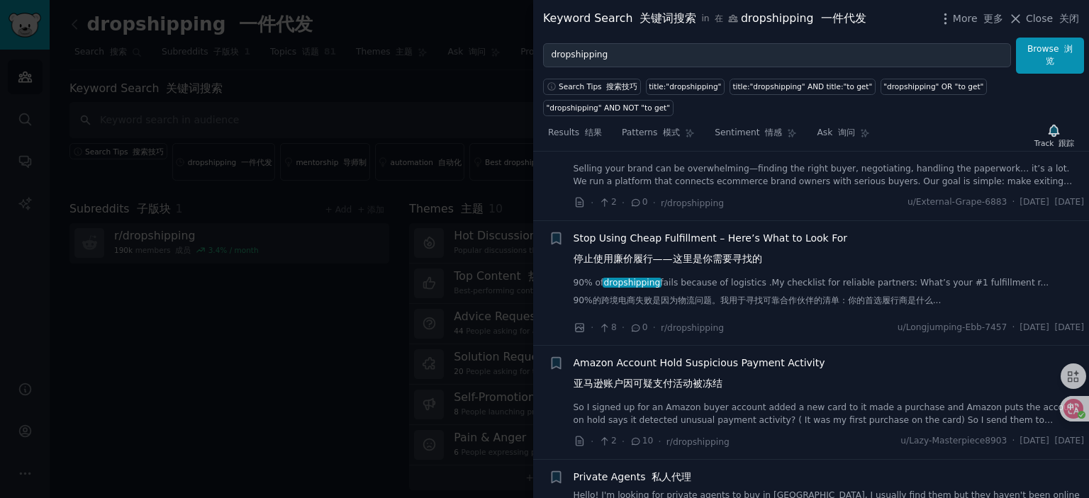
click at [700, 248] on span "Stop Using Cheap Fulfillment – Here’s What to Look For 停止使用廉价履行——这里是你需要寻找的" at bounding box center [711, 251] width 274 height 41
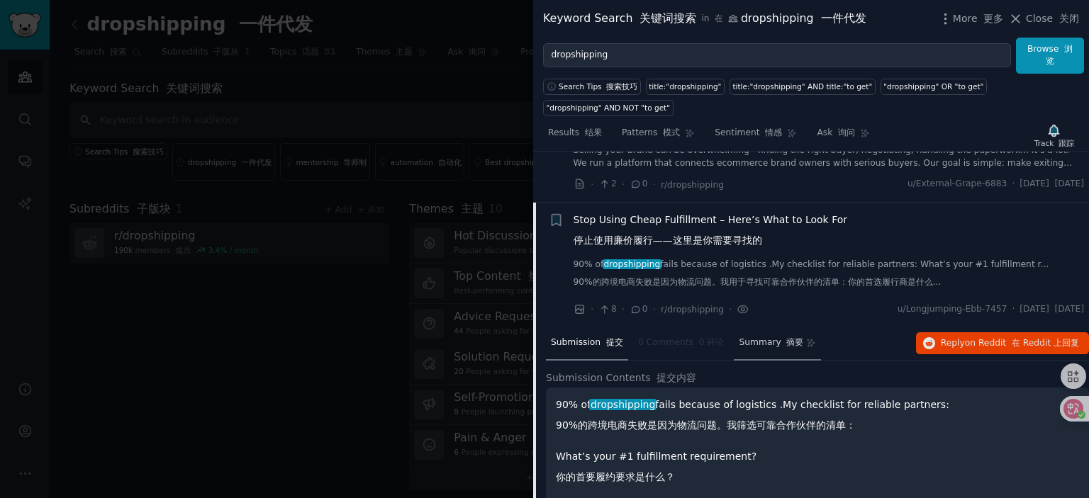
scroll to position [2767, 0]
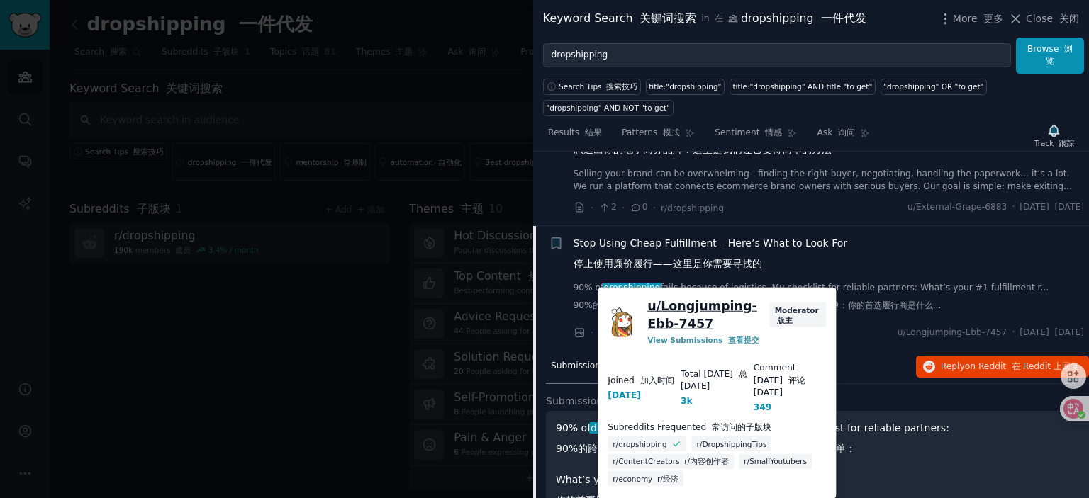
click at [710, 306] on link "u/ Longjumping-Ebb-7457" at bounding box center [705, 315] width 117 height 35
